Goal: Transaction & Acquisition: Purchase product/service

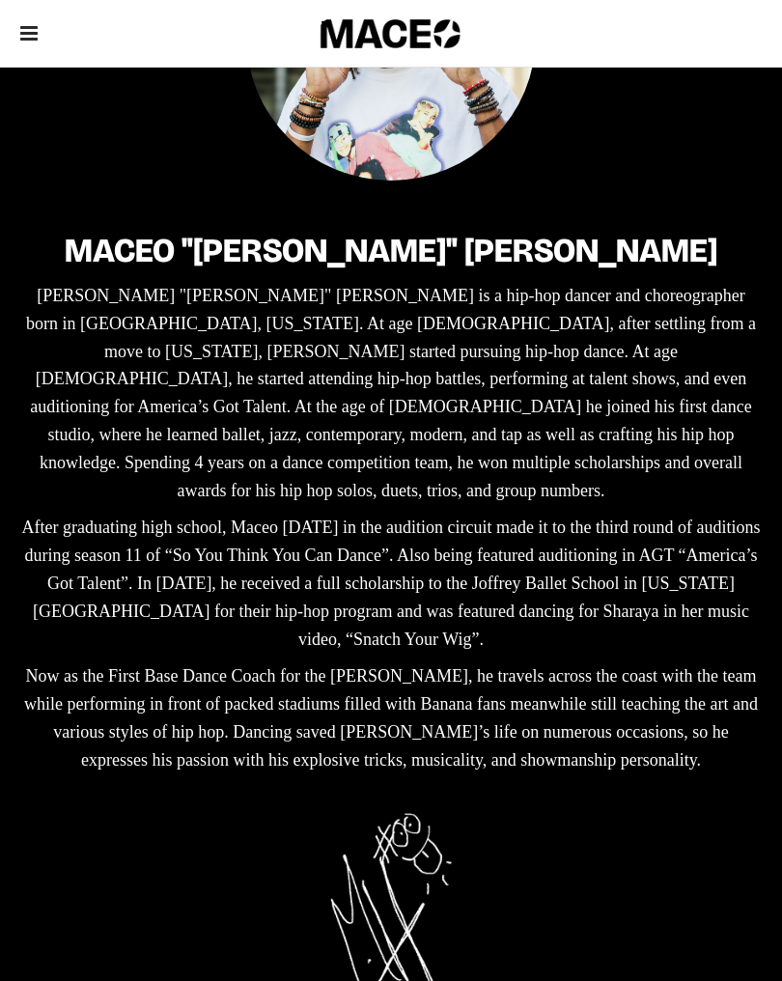
scroll to position [374, 0]
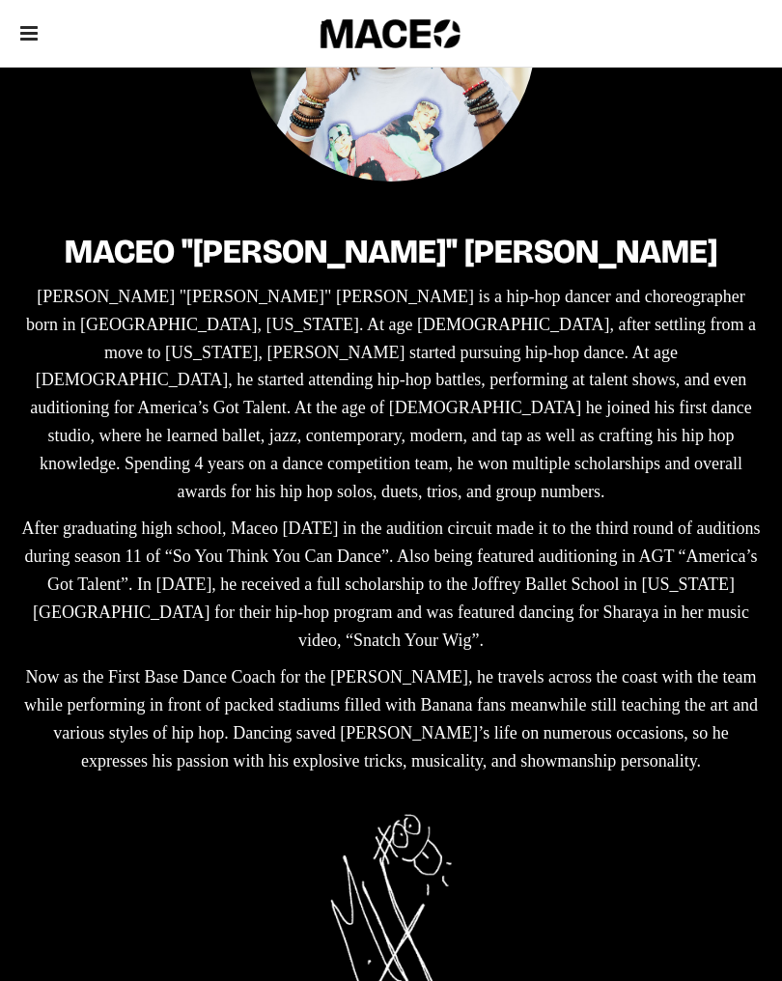
click at [20, 46] on span at bounding box center [28, 33] width 17 height 67
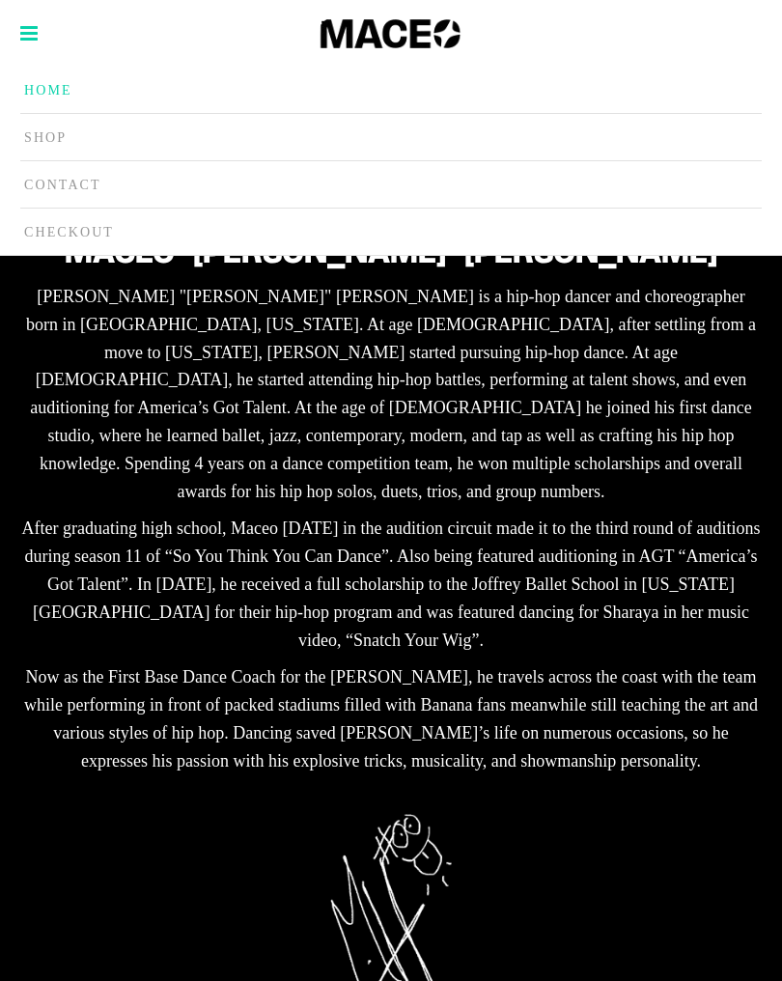
click at [154, 141] on link "Shop" at bounding box center [391, 137] width 742 height 47
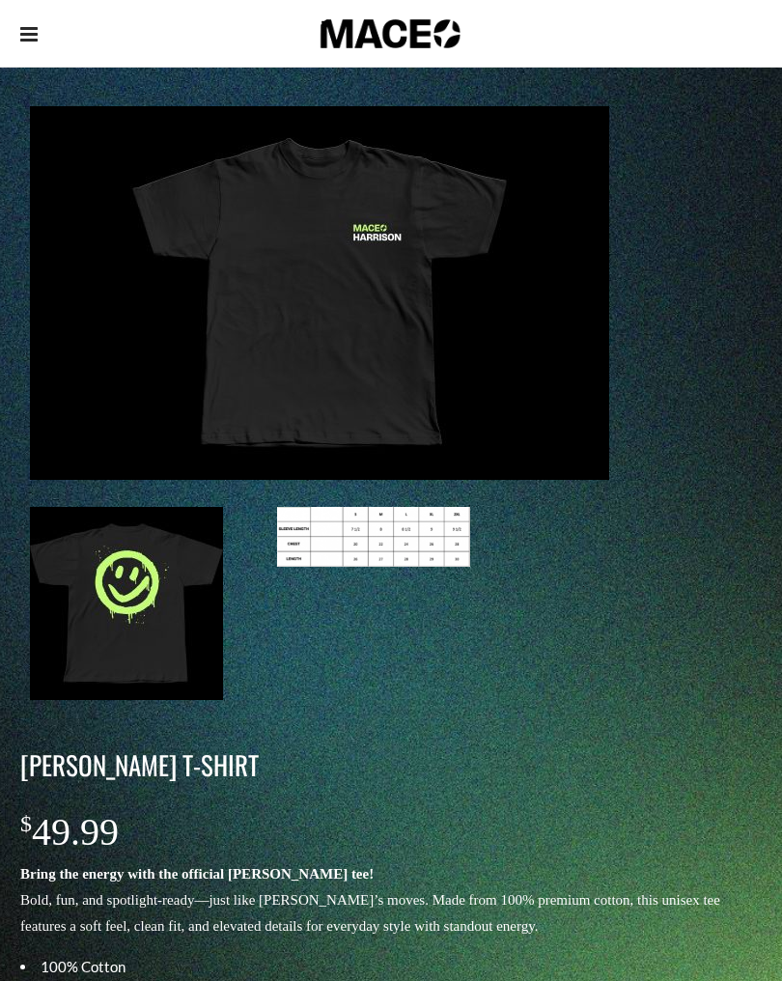
click at [29, 42] on icon at bounding box center [28, 34] width 17 height 20
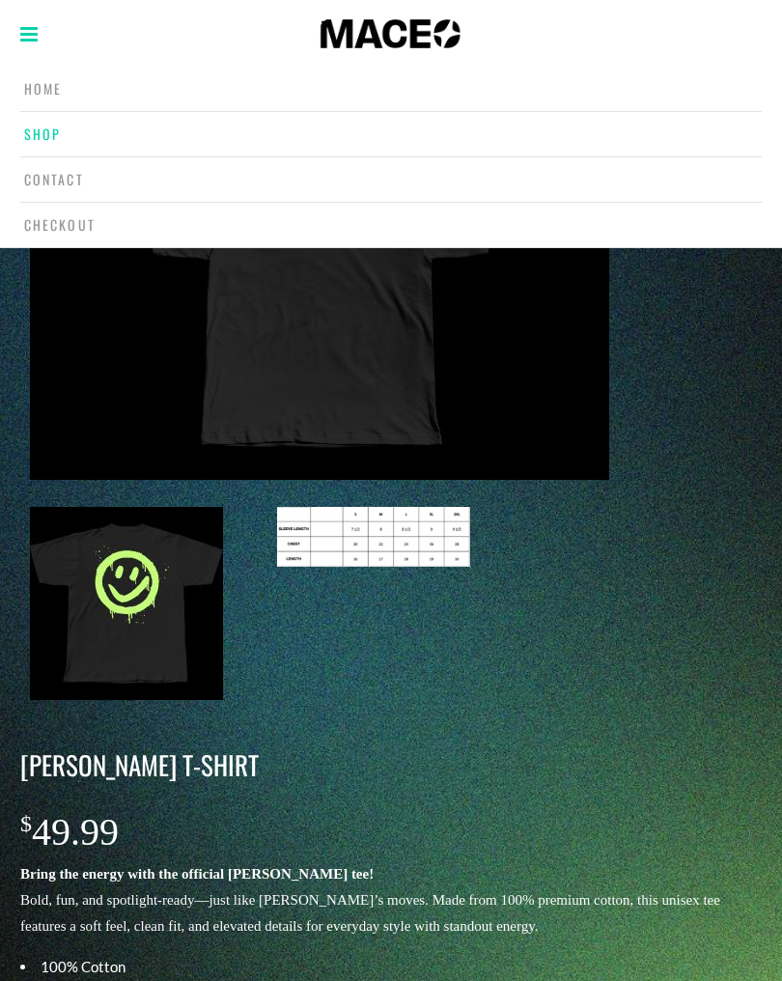
click at [111, 224] on link "Checkout" at bounding box center [391, 225] width 742 height 44
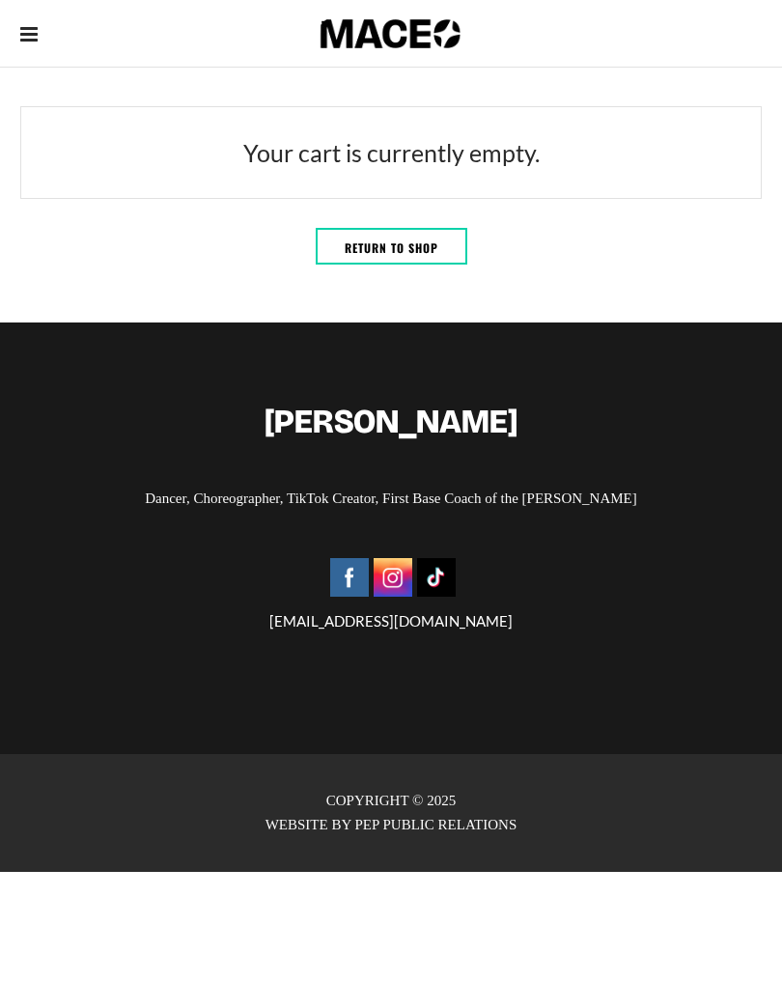
click at [31, 14] on span at bounding box center [28, 33] width 17 height 67
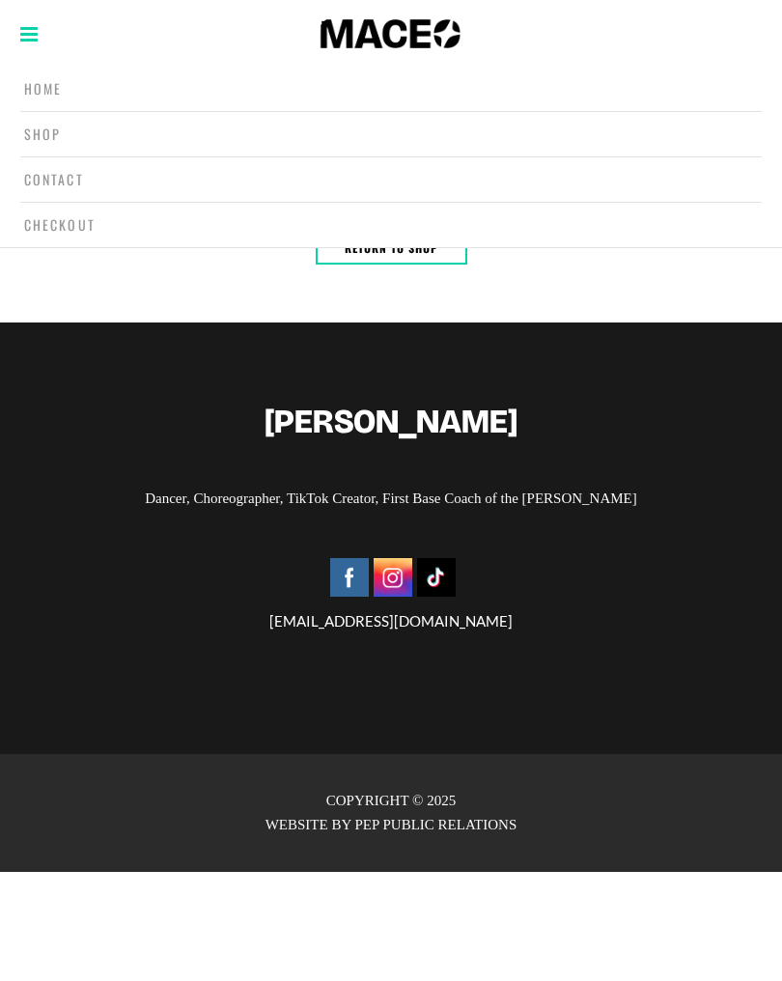
click at [64, 171] on span "Contact" at bounding box center [54, 179] width 60 height 20
